Goal: Information Seeking & Learning: Learn about a topic

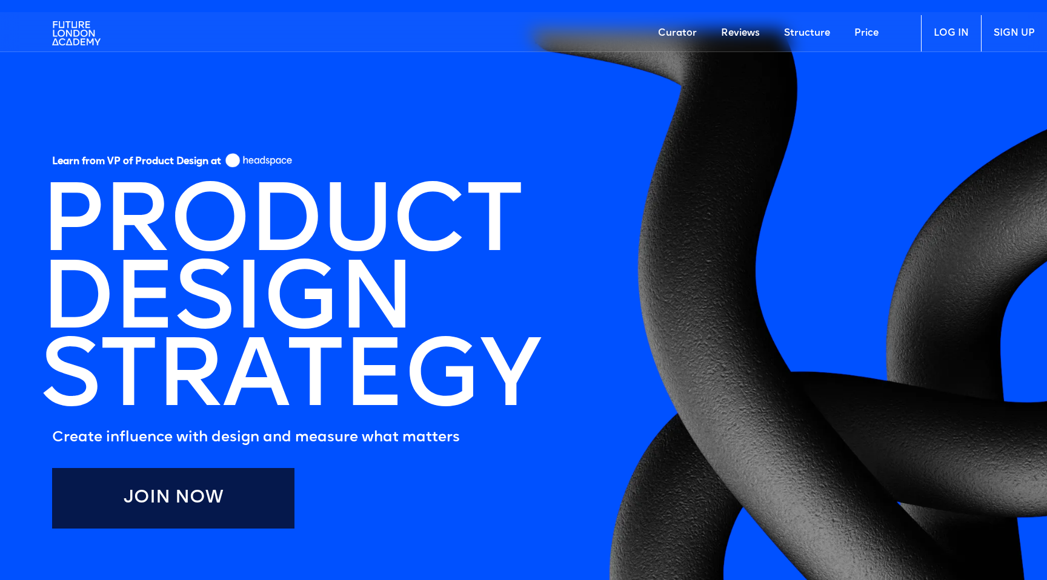
click at [82, 38] on img at bounding box center [76, 33] width 48 height 36
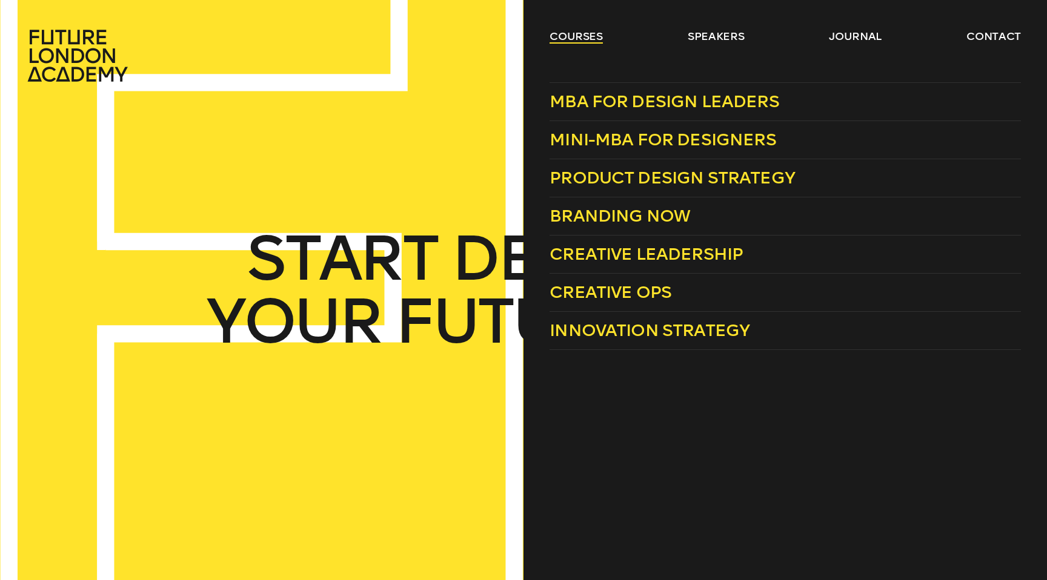
click at [584, 30] on link "courses" at bounding box center [576, 36] width 53 height 15
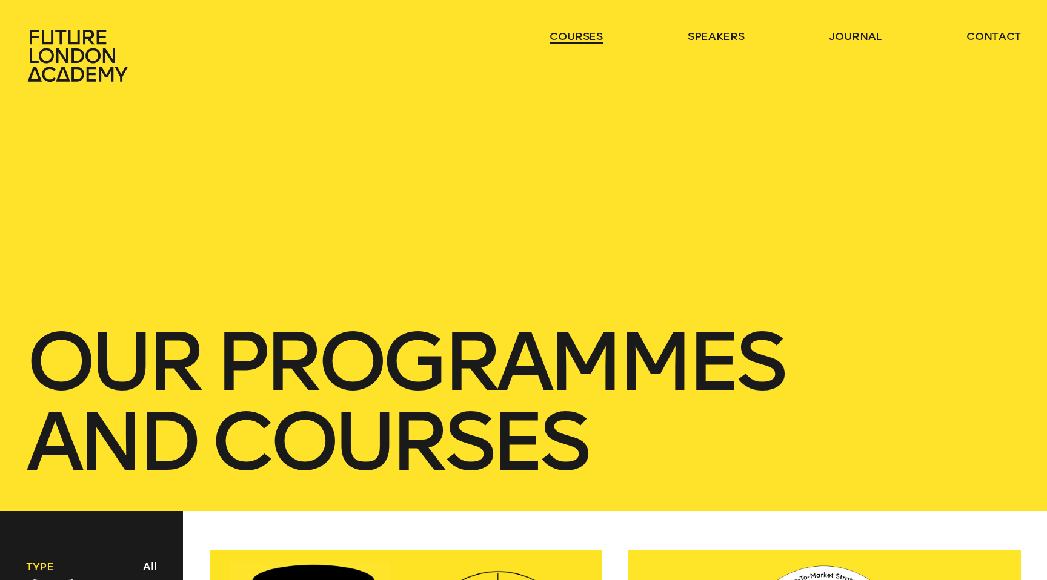
click at [584, 30] on link "courses" at bounding box center [576, 36] width 53 height 15
click at [583, 36] on link "courses" at bounding box center [576, 36] width 53 height 15
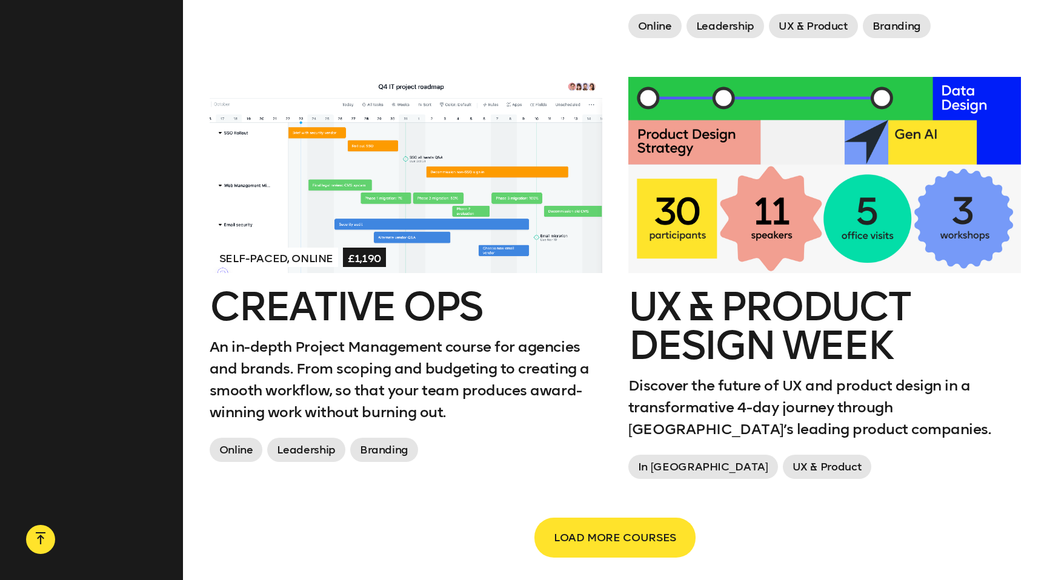
scroll to position [1951, 0]
